Goal: Information Seeking & Learning: Learn about a topic

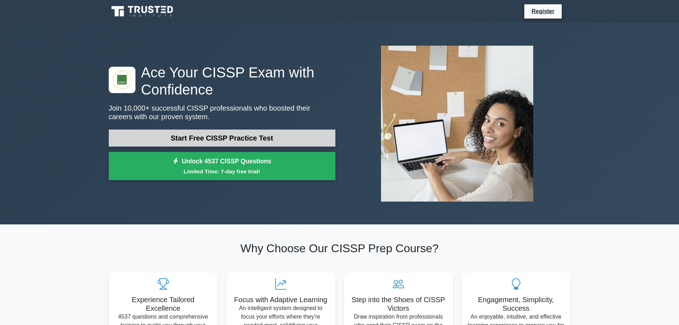
click at [228, 140] on link "Start Free CISSP Practice Test" at bounding box center [222, 137] width 227 height 17
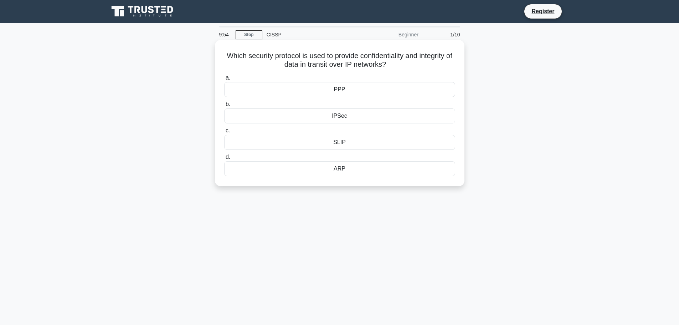
click at [350, 117] on div "IPSec" at bounding box center [339, 115] width 231 height 15
click at [224, 107] on input "b. IPSec" at bounding box center [224, 104] width 0 height 5
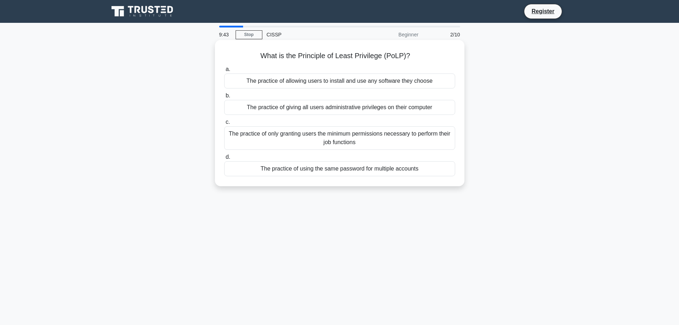
click at [296, 141] on div "The practice of only granting users the minimum permissions necessary to perfor…" at bounding box center [339, 138] width 231 height 24
click at [224, 124] on input "c. The practice of only granting users the minimum permissions necessary to per…" at bounding box center [224, 122] width 0 height 5
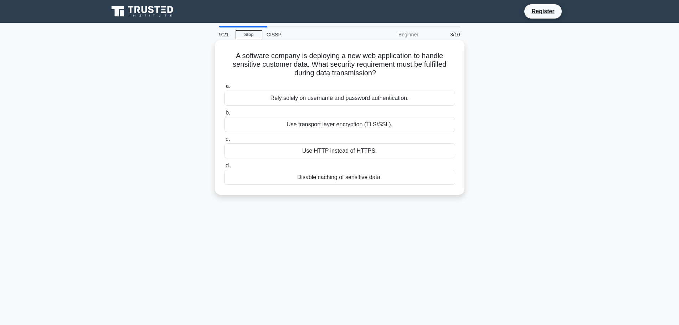
click at [276, 126] on div "Use transport layer encryption (TLS/SSL)." at bounding box center [339, 124] width 231 height 15
click at [224, 115] on input "b. Use transport layer encryption (TLS/SSL)." at bounding box center [224, 113] width 0 height 5
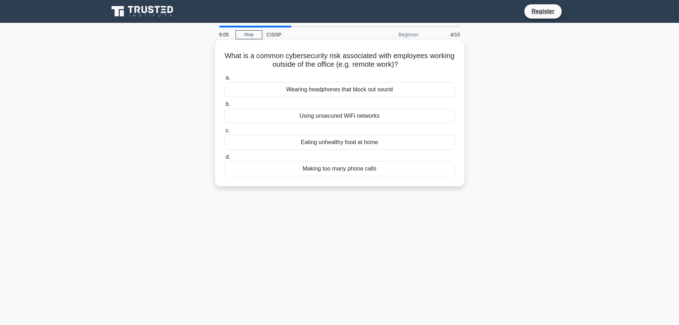
click at [318, 117] on div "Using unsecured WiFi networks" at bounding box center [339, 115] width 231 height 15
click at [224, 107] on input "b. Using unsecured WiFi networks" at bounding box center [224, 104] width 0 height 5
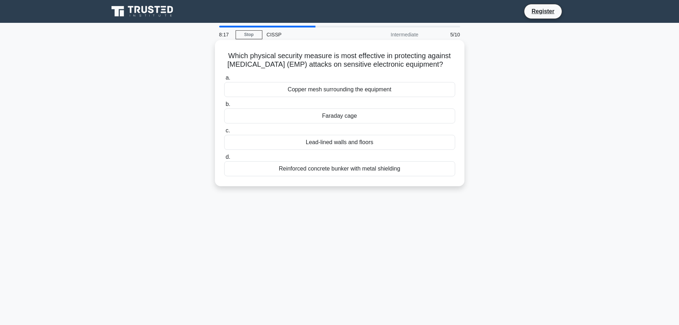
click at [351, 123] on div "Faraday cage" at bounding box center [339, 115] width 231 height 15
click at [224, 107] on input "b. Faraday cage" at bounding box center [224, 104] width 0 height 5
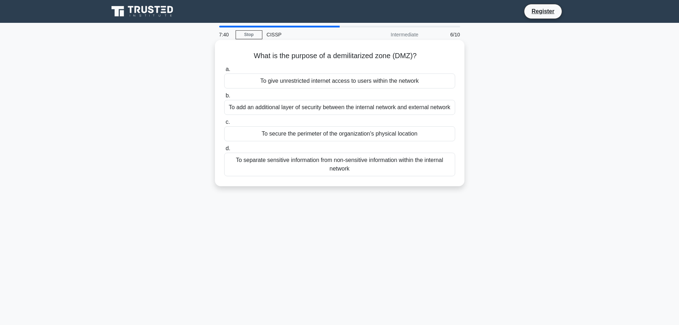
click at [337, 108] on div "To add an additional layer of security between the internal network and externa…" at bounding box center [339, 107] width 231 height 15
click at [224, 98] on input "b. To add an additional layer of security between the internal network and exte…" at bounding box center [224, 95] width 0 height 5
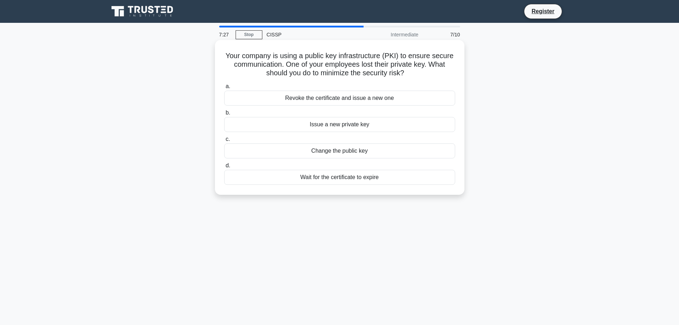
click at [370, 101] on div "Revoke the certificate and issue a new one" at bounding box center [339, 98] width 231 height 15
click at [224, 89] on input "a. Revoke the certificate and issue a new one" at bounding box center [224, 86] width 0 height 5
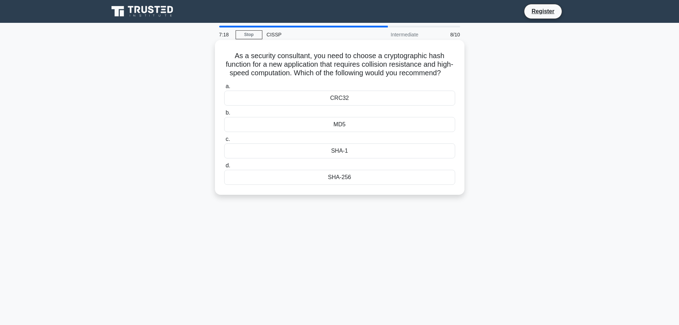
click at [352, 185] on div "SHA-256" at bounding box center [339, 177] width 231 height 15
click at [224, 168] on input "d. SHA-256" at bounding box center [224, 165] width 0 height 5
click at [361, 106] on div "Separation of duties" at bounding box center [339, 98] width 231 height 15
click at [224, 89] on input "a. Separation of duties" at bounding box center [224, 86] width 0 height 5
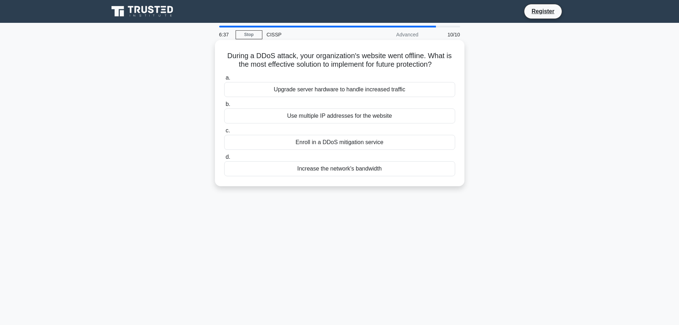
click at [342, 117] on div "Use multiple IP addresses for the website" at bounding box center [339, 115] width 231 height 15
click at [224, 107] on input "b. Use multiple IP addresses for the website" at bounding box center [224, 104] width 0 height 5
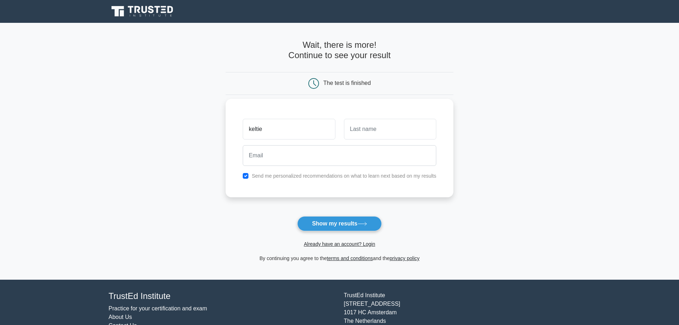
type input "keltie"
type input "conway"
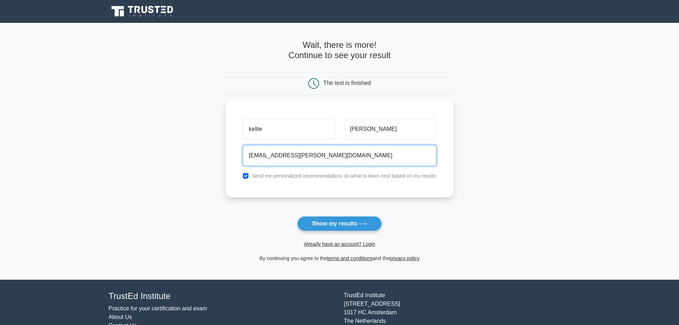
type input "keltie.conway@gmail.com"
click at [297, 216] on button "Show my results" at bounding box center [339, 223] width 84 height 15
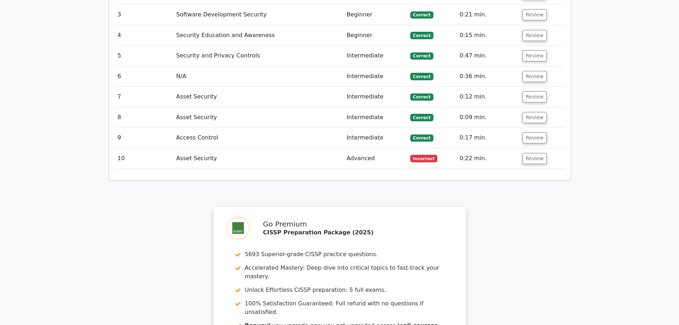
scroll to position [892, 0]
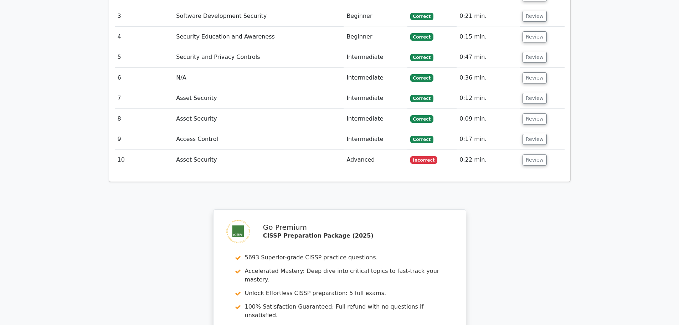
click at [201, 150] on td "Asset Security" at bounding box center [258, 160] width 170 height 20
click at [529, 154] on button "Review" at bounding box center [535, 159] width 24 height 11
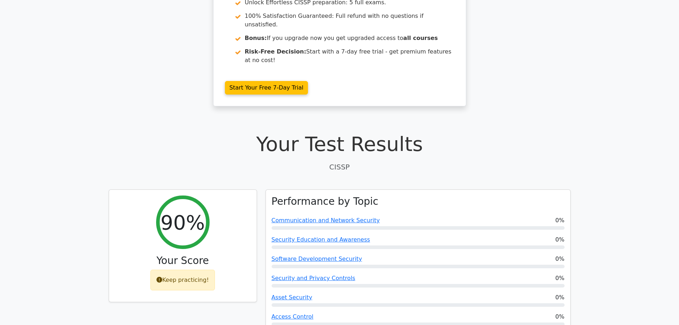
scroll to position [126, 0]
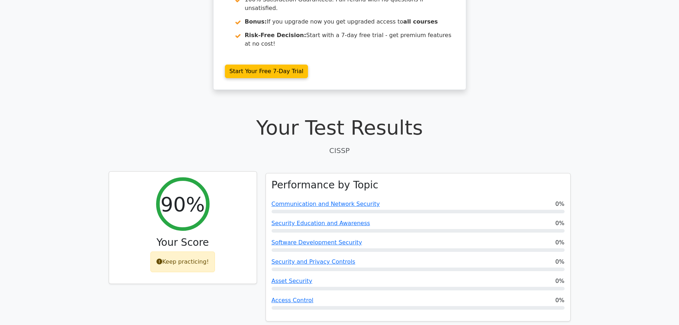
click at [162, 259] on icon at bounding box center [160, 262] width 6 height 6
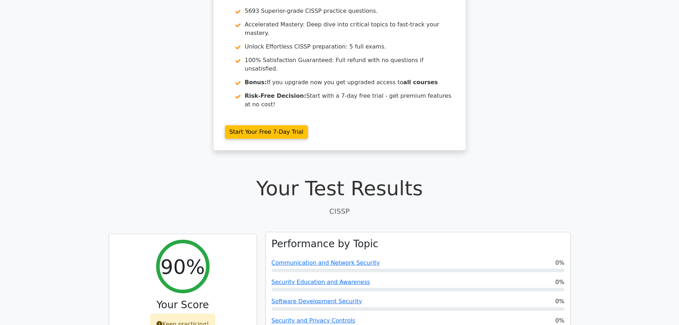
scroll to position [143, 0]
